Goal: Task Accomplishment & Management: Use online tool/utility

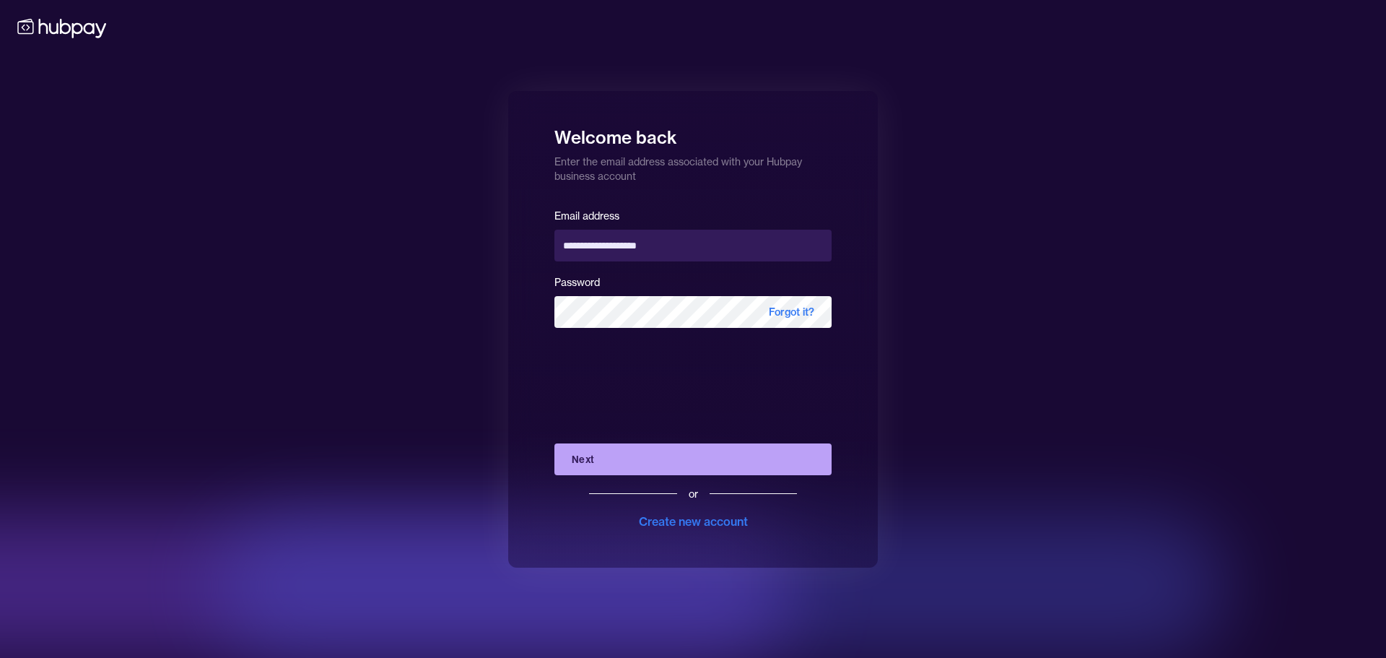
click at [588, 456] on button "Next" at bounding box center [692, 459] width 277 height 32
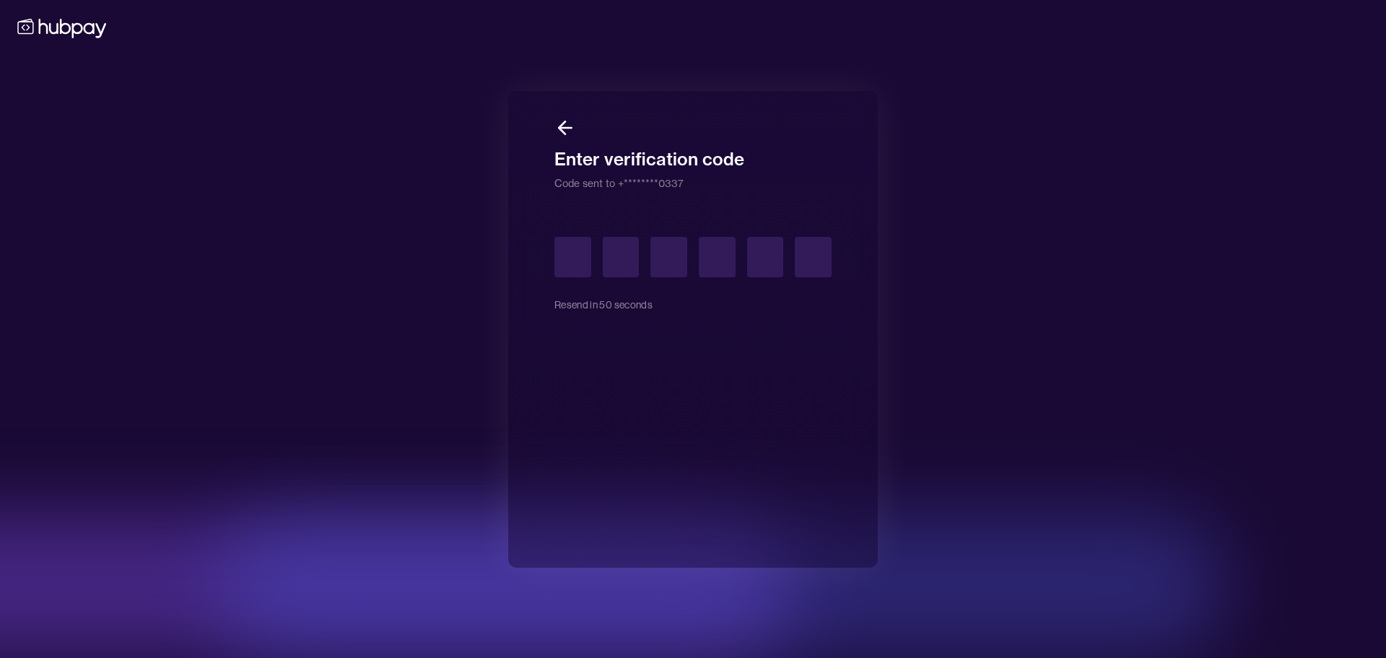
type input "*"
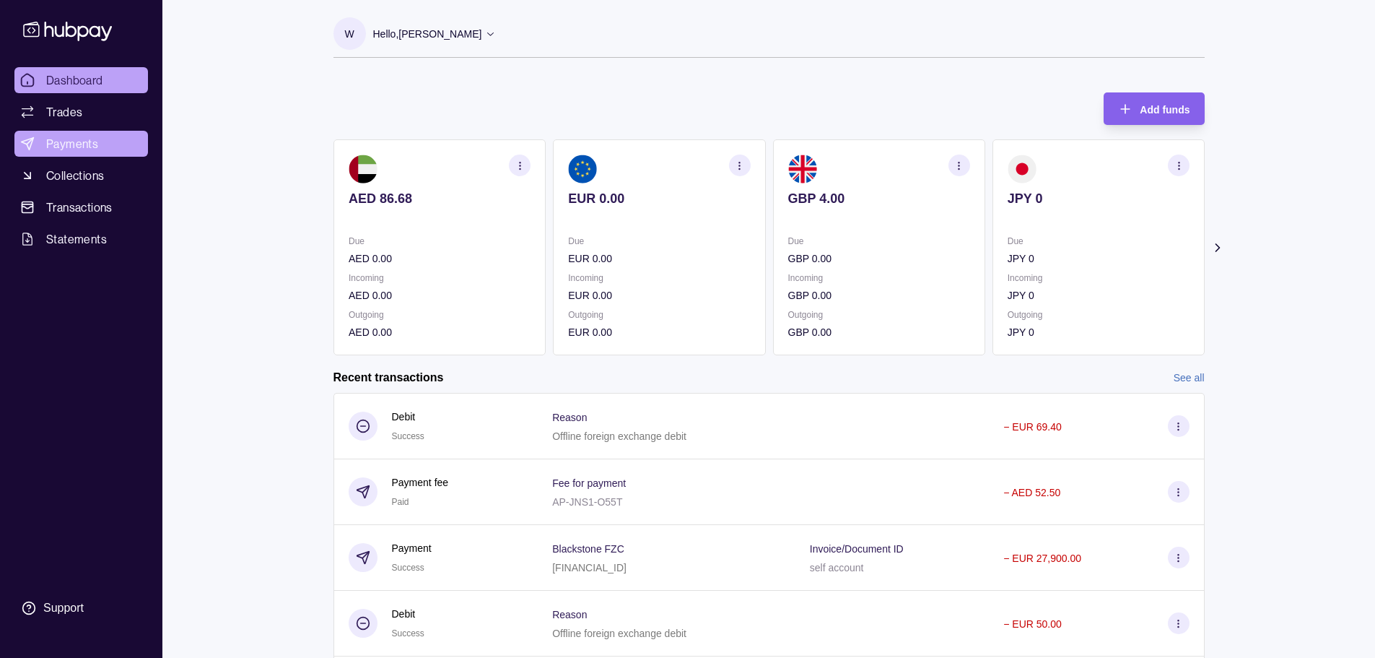
click at [82, 146] on span "Payments" at bounding box center [72, 143] width 52 height 17
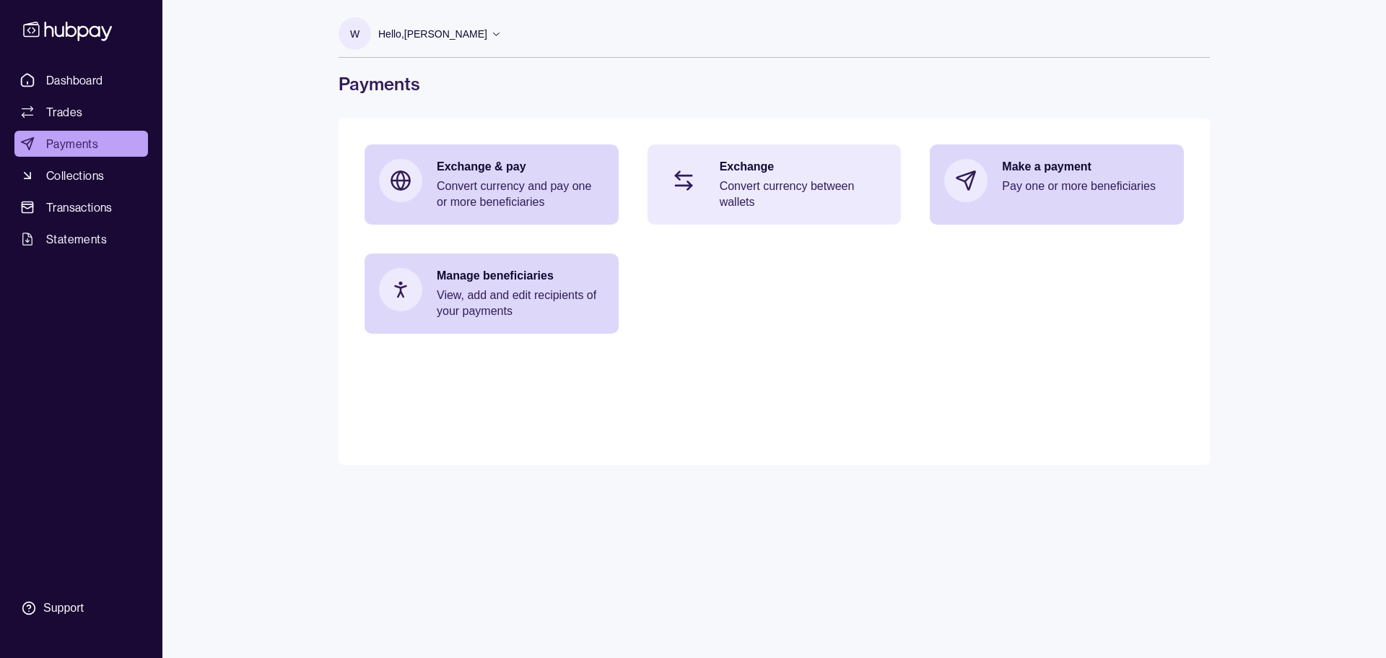
click at [772, 167] on p "Exchange" at bounding box center [803, 167] width 167 height 16
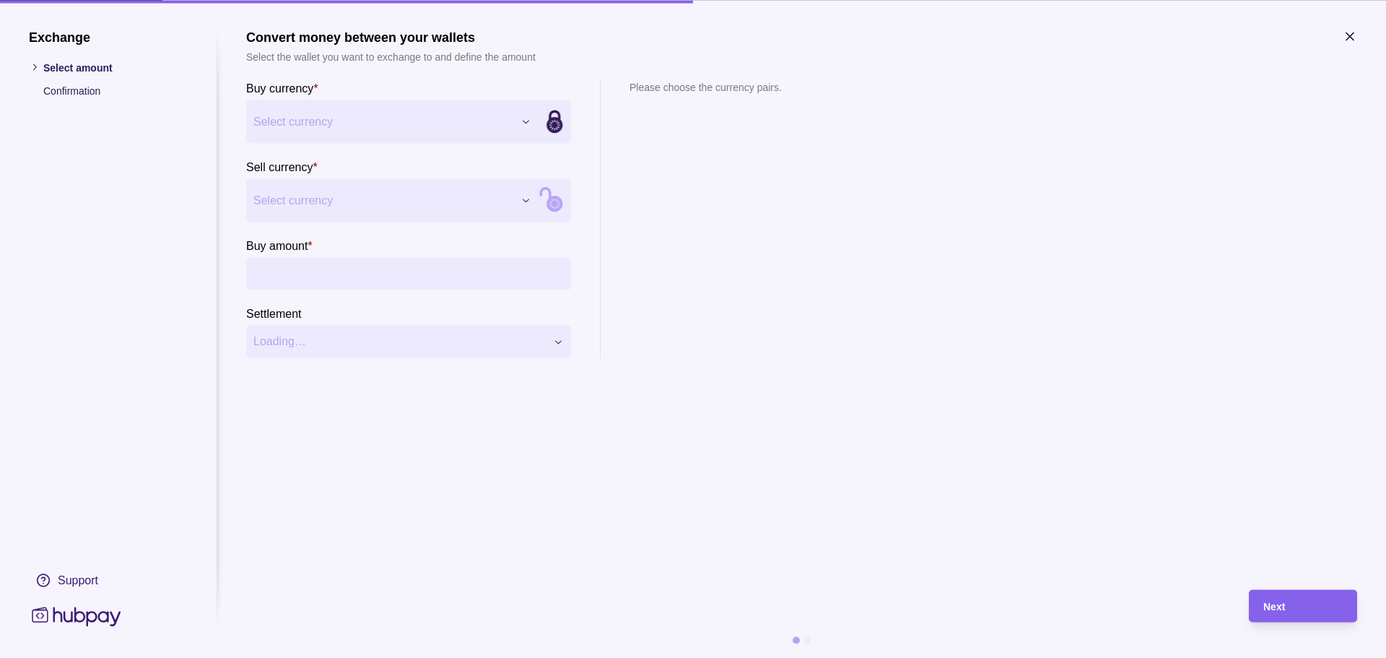
click at [335, 657] on div "Exchange Select amount Confirmation Support Convert money between your wallets …" at bounding box center [693, 658] width 1386 height 0
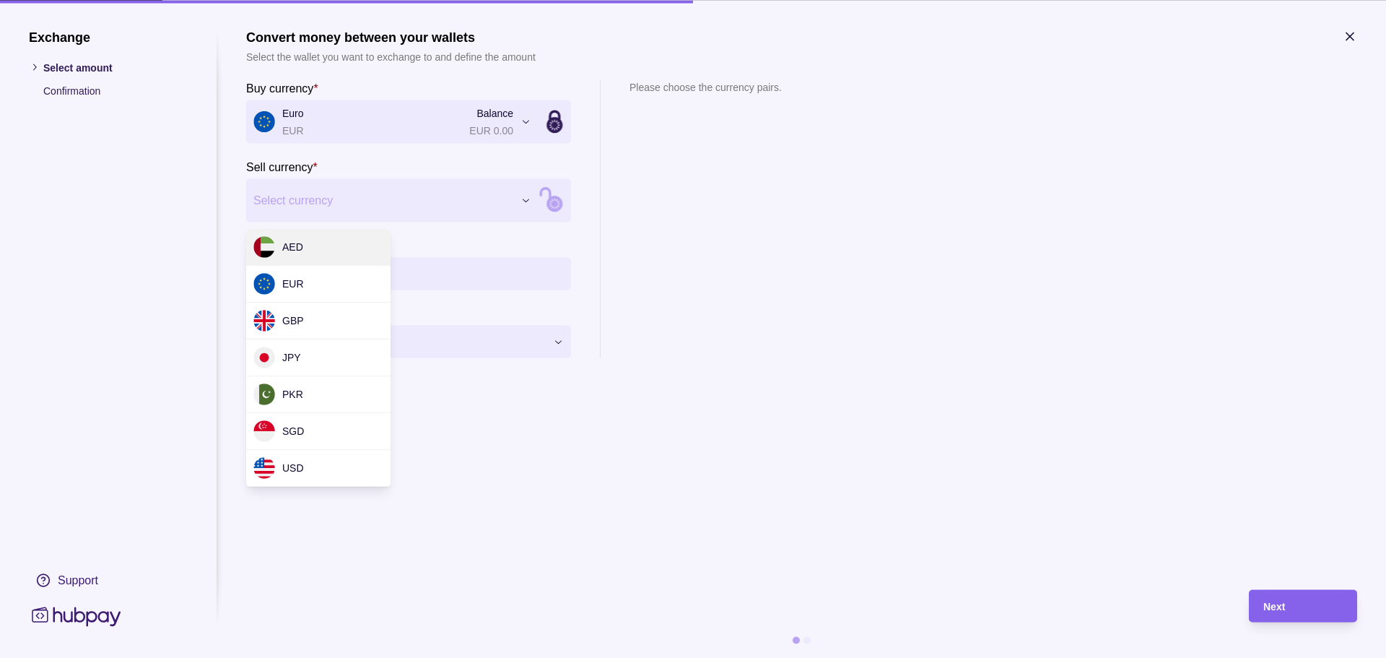
click at [320, 657] on div "Exchange Select amount Confirmation Support Convert money between your wallets …" at bounding box center [693, 658] width 1386 height 0
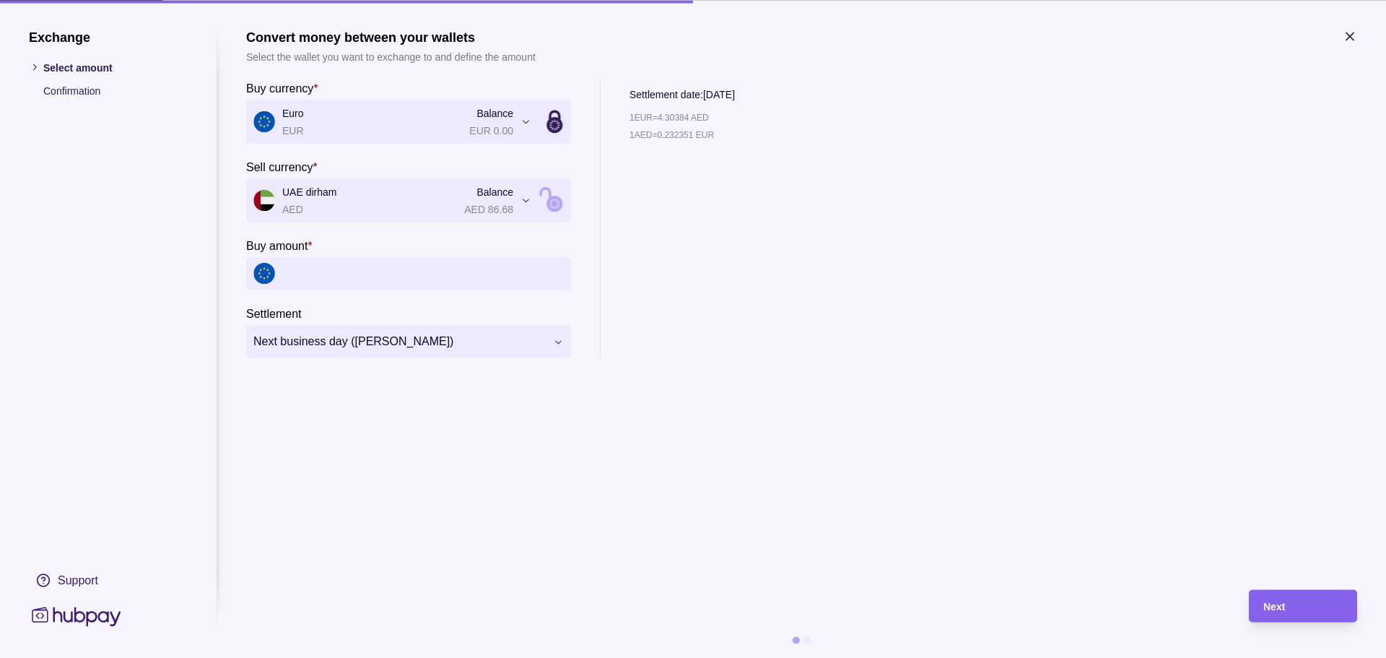
drag, startPoint x: 1010, startPoint y: 536, endPoint x: 948, endPoint y: 479, distance: 84.3
click at [1010, 536] on section "**********" at bounding box center [801, 302] width 1111 height 546
